Goal: Find specific page/section: Find specific page/section

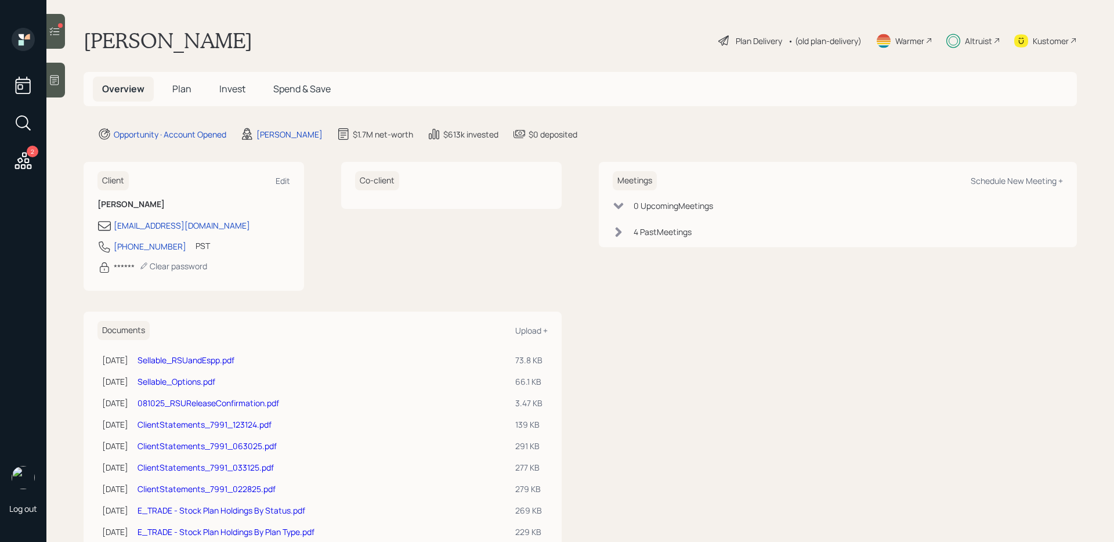
click at [215, 87] on h5 "Invest" at bounding box center [232, 89] width 45 height 25
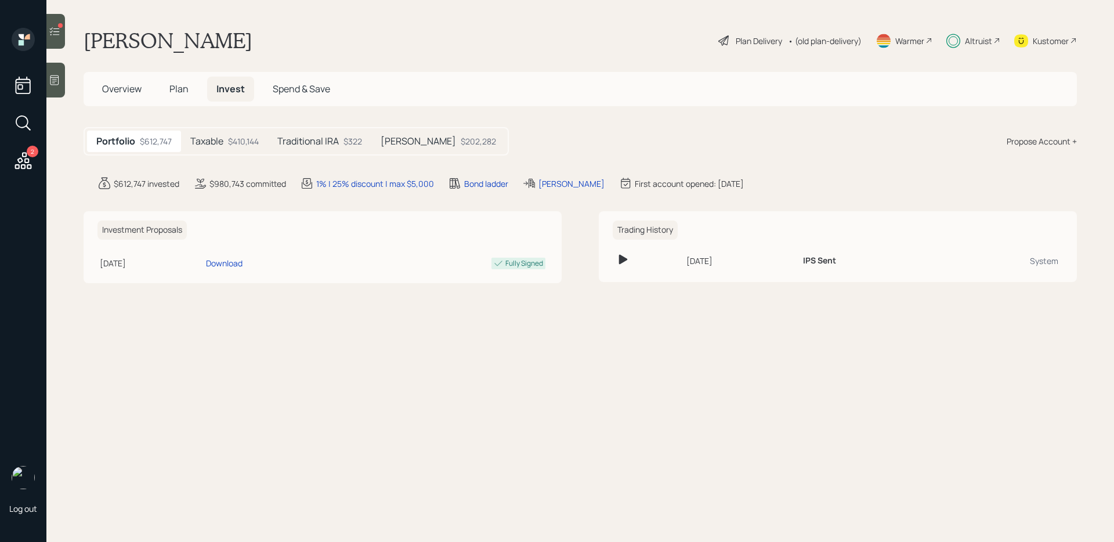
click at [219, 144] on h5 "Taxable" at bounding box center [206, 141] width 33 height 11
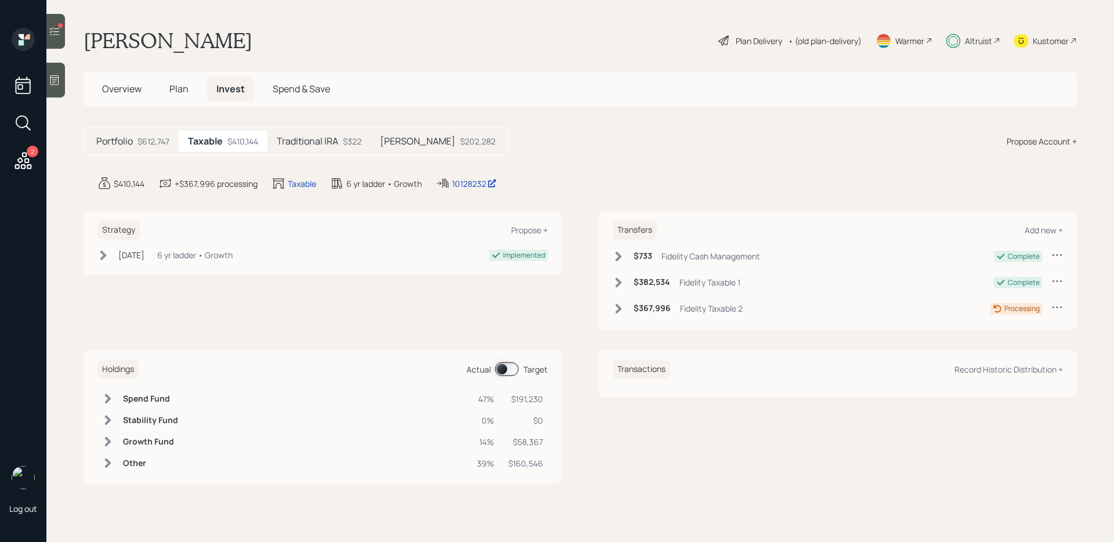
click at [510, 368] on span at bounding box center [507, 369] width 24 height 14
click at [510, 369] on span at bounding box center [507, 369] width 24 height 14
click at [55, 34] on icon at bounding box center [55, 32] width 12 height 12
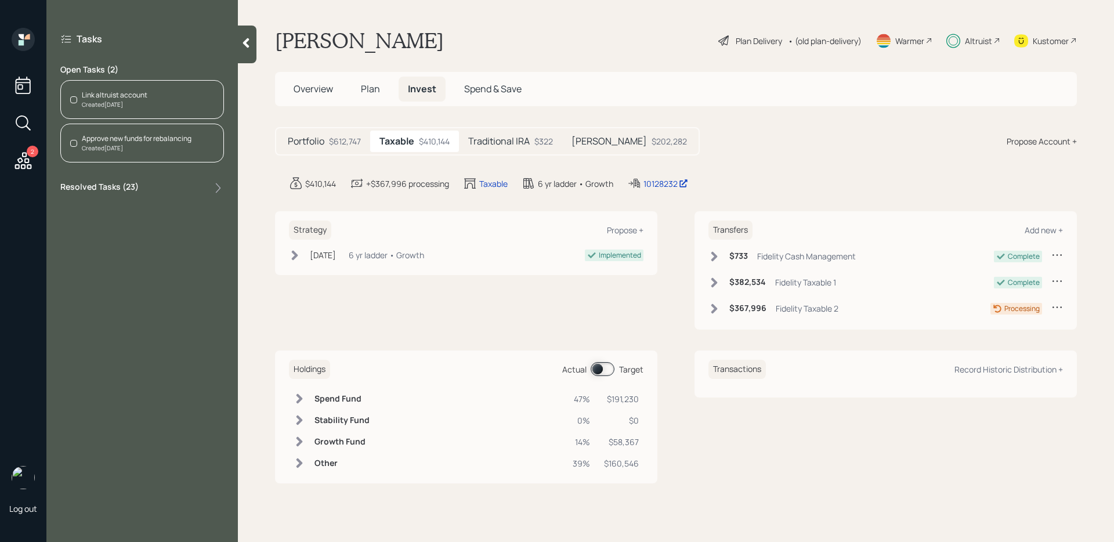
click at [120, 181] on label "Resolved Tasks ( 23 )" at bounding box center [99, 188] width 78 height 14
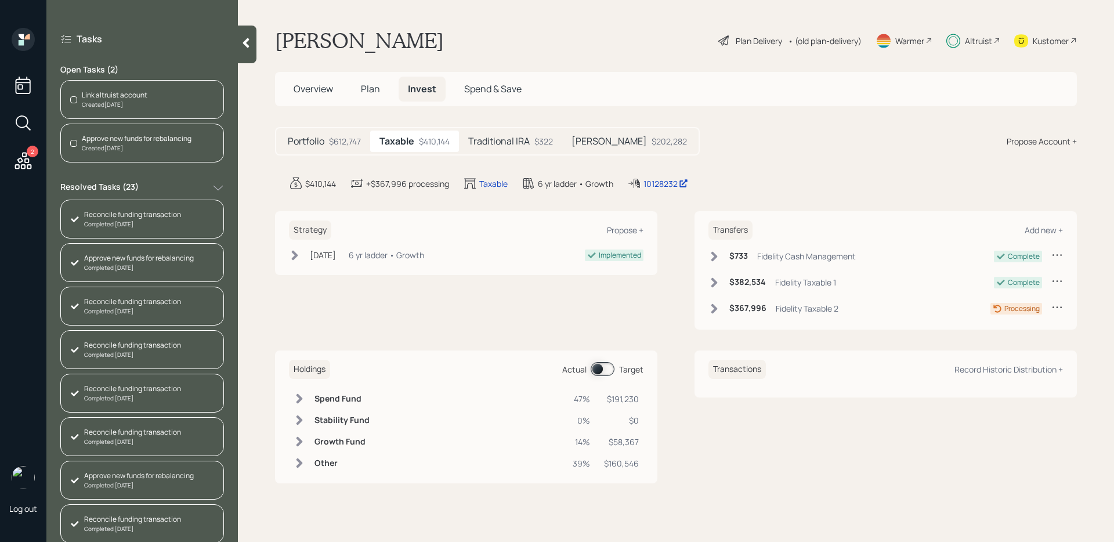
click at [117, 181] on label "Resolved Tasks ( 23 )" at bounding box center [99, 188] width 78 height 14
